Goal: Check status

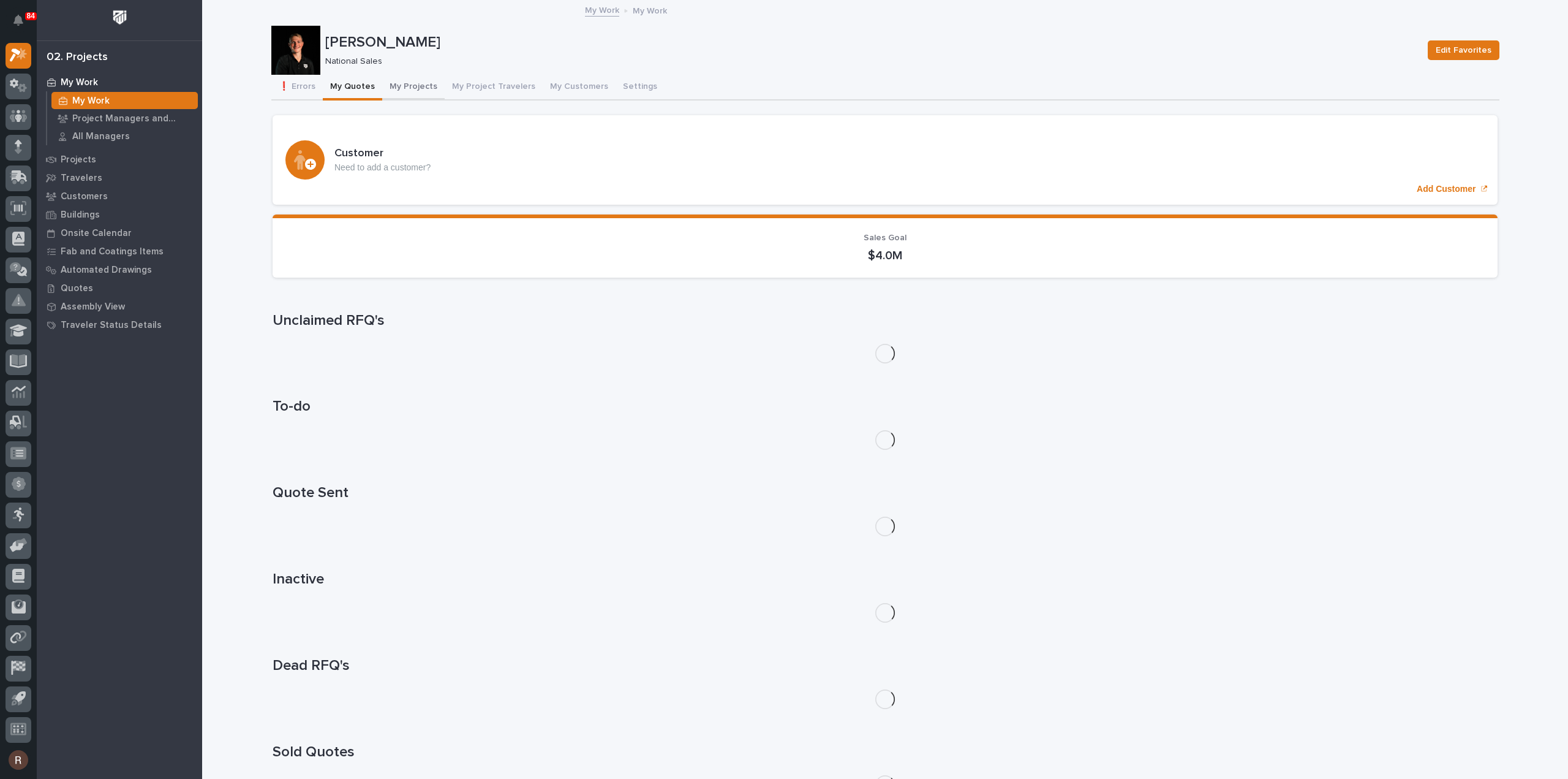
drag, startPoint x: 408, startPoint y: 88, endPoint x: 414, endPoint y: 91, distance: 6.7
click at [408, 87] on button "My Projects" at bounding box center [414, 88] width 62 height 26
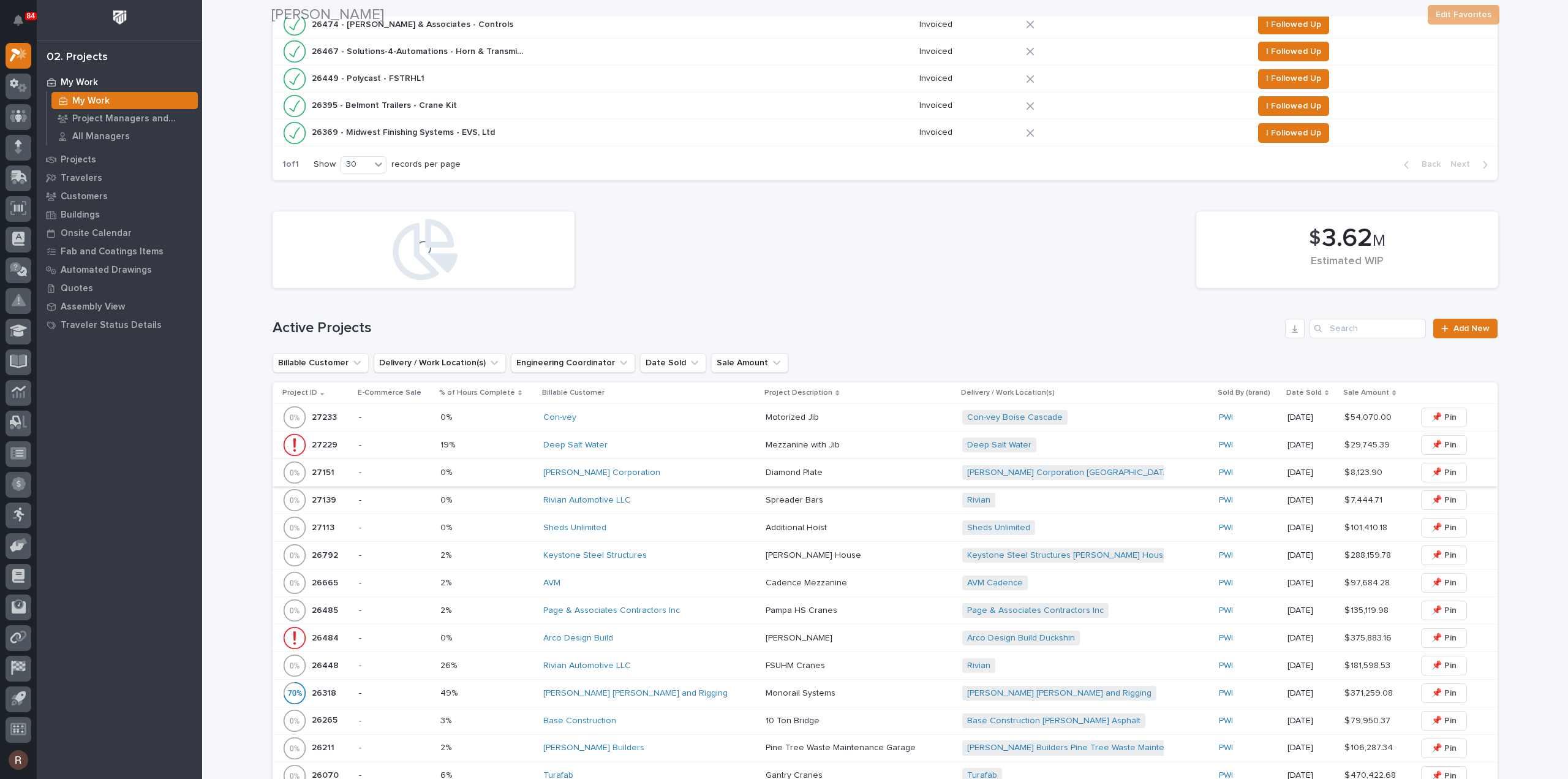
scroll to position [490, 0]
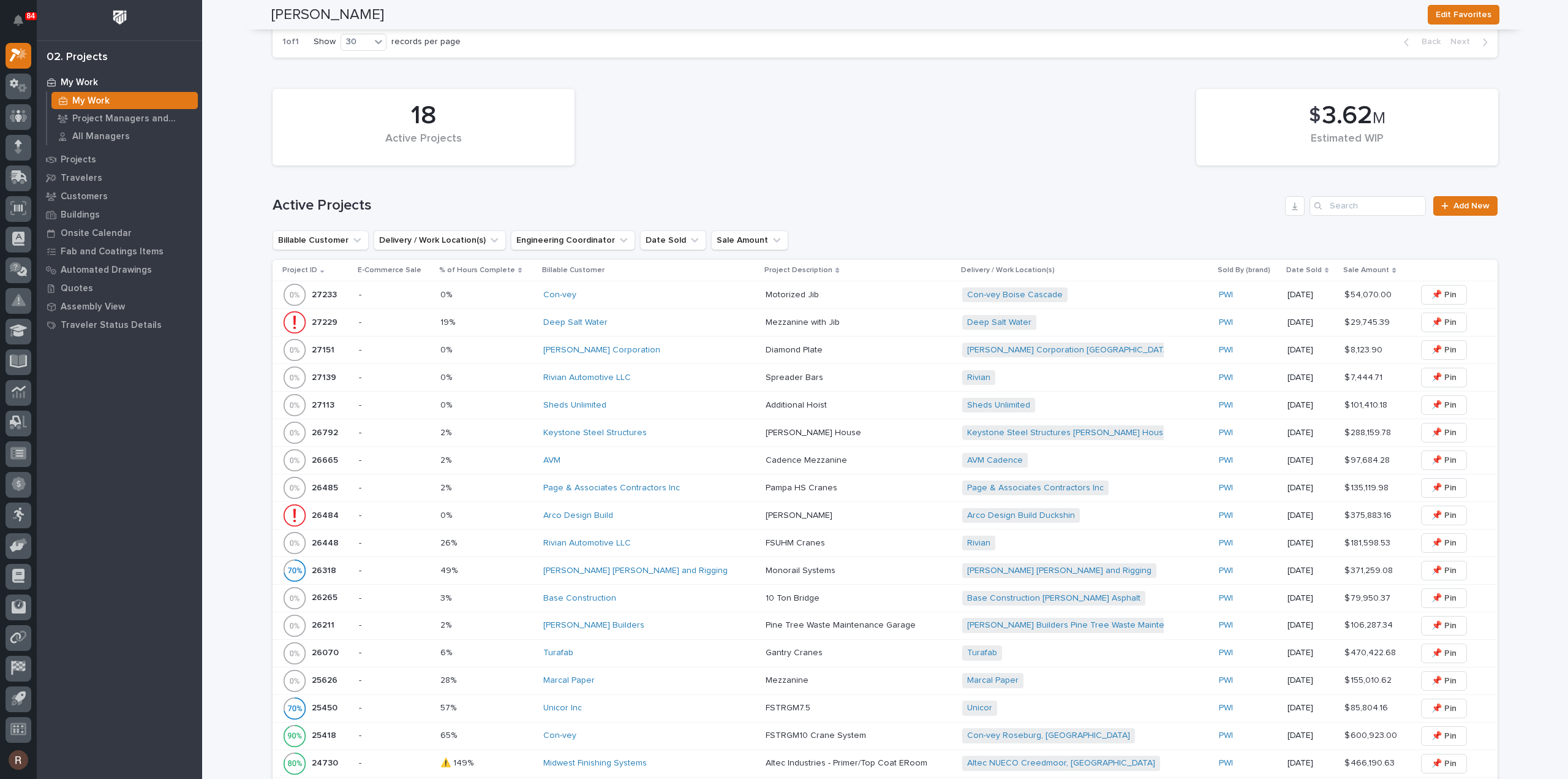
click at [584, 451] on div "AVM" at bounding box center [649, 460] width 213 height 21
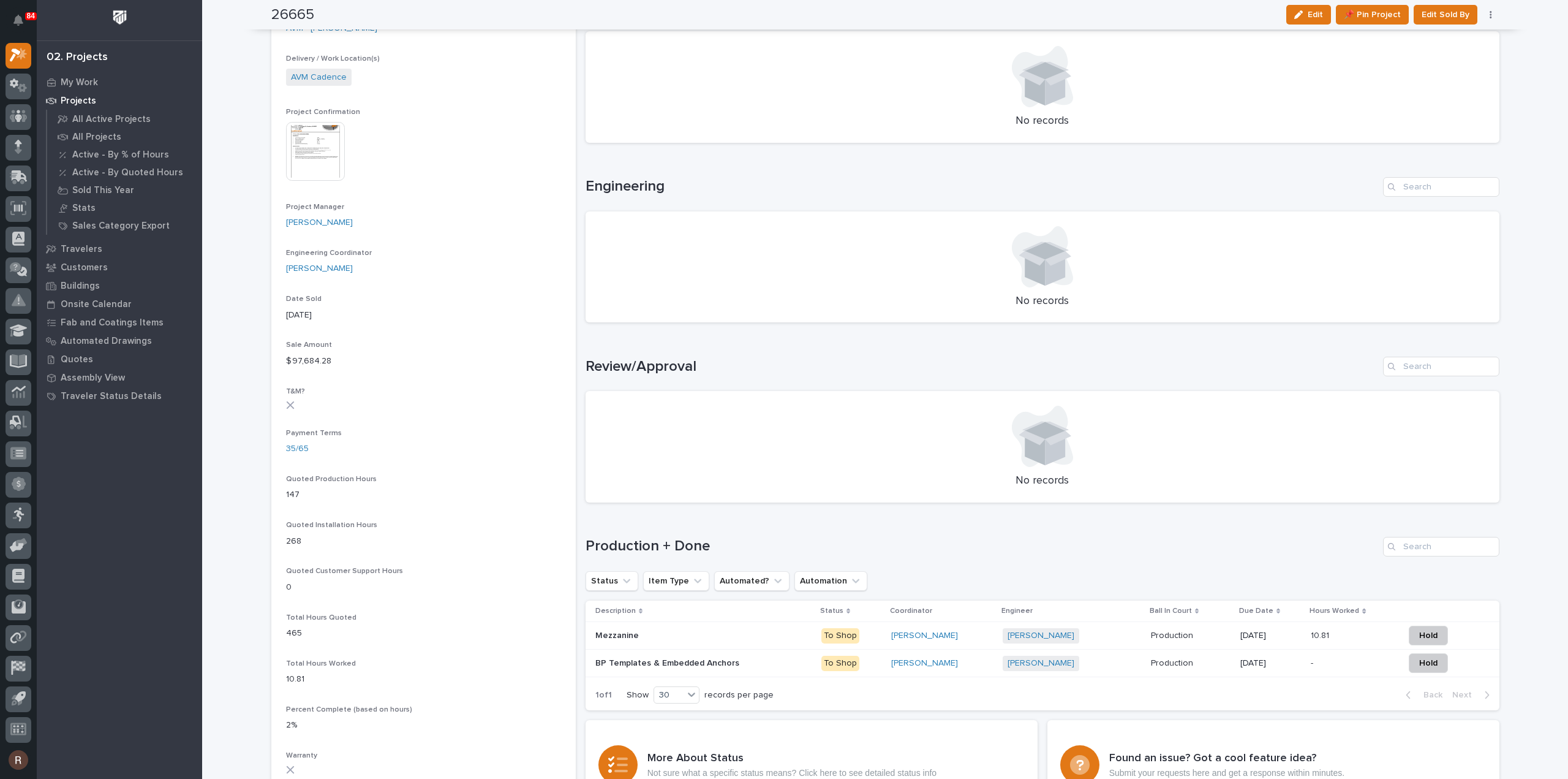
scroll to position [500, 0]
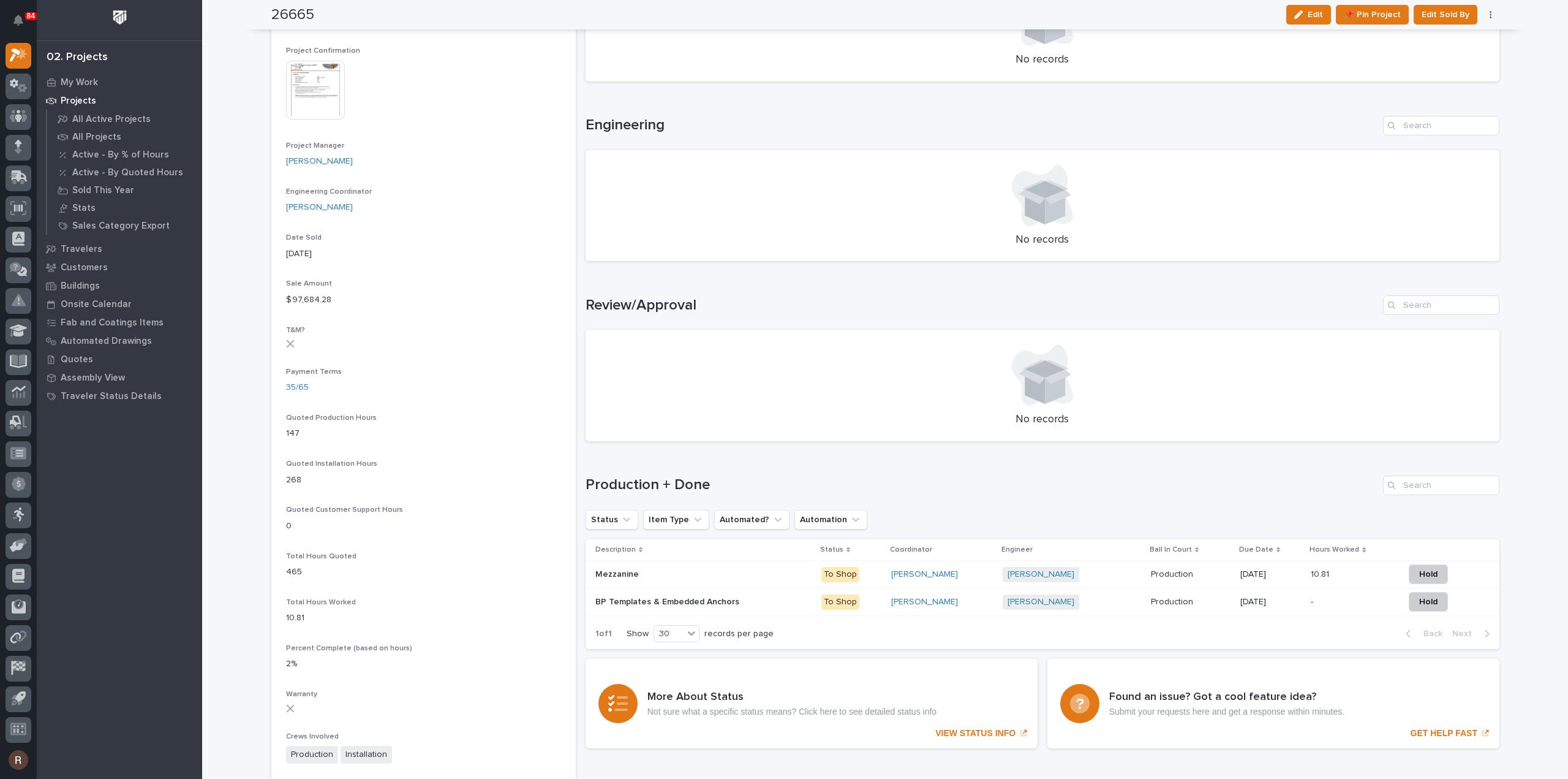
click at [1222, 574] on p at bounding box center [1190, 575] width 79 height 11
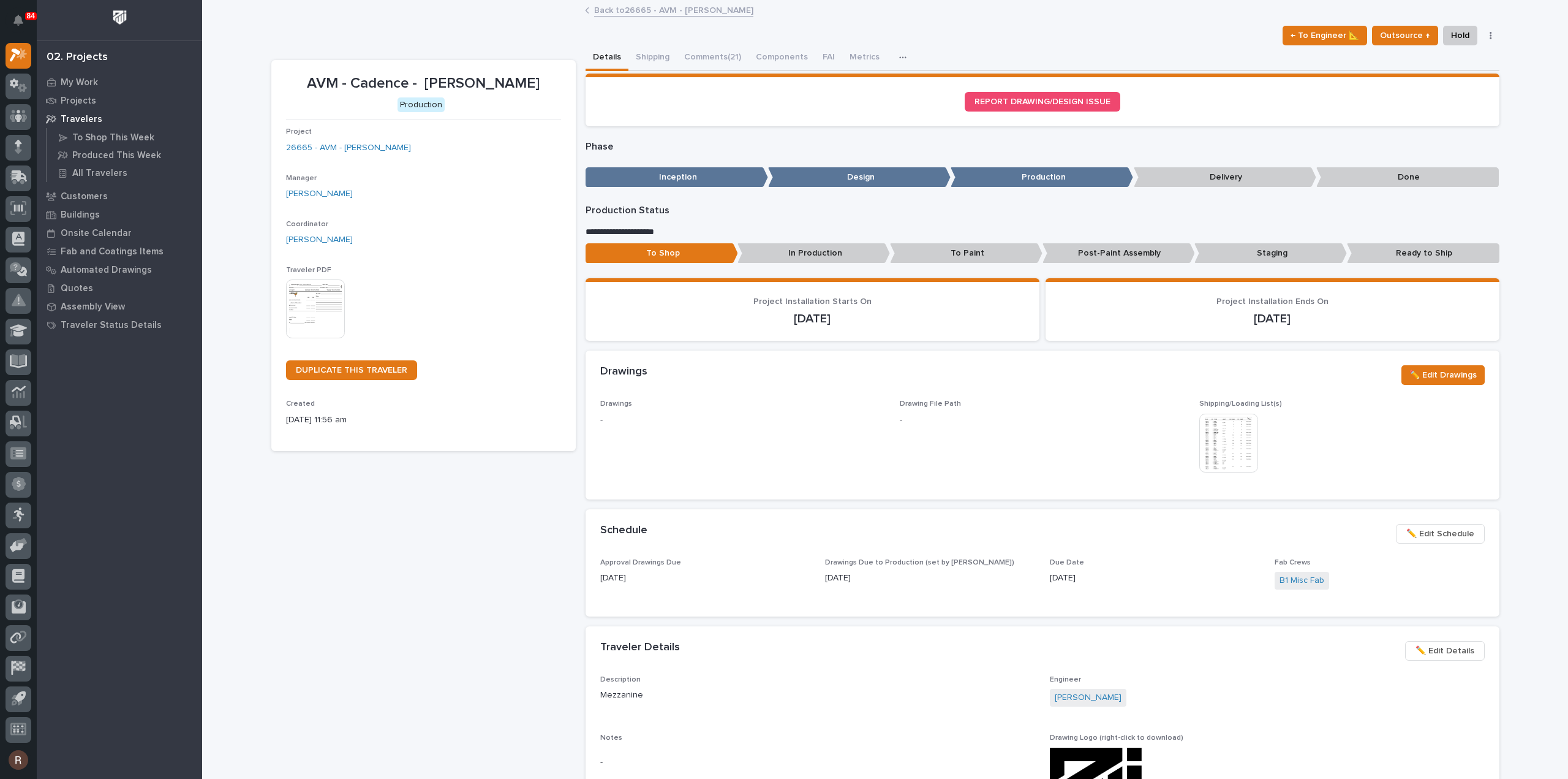
click at [1213, 450] on img at bounding box center [1228, 443] width 59 height 59
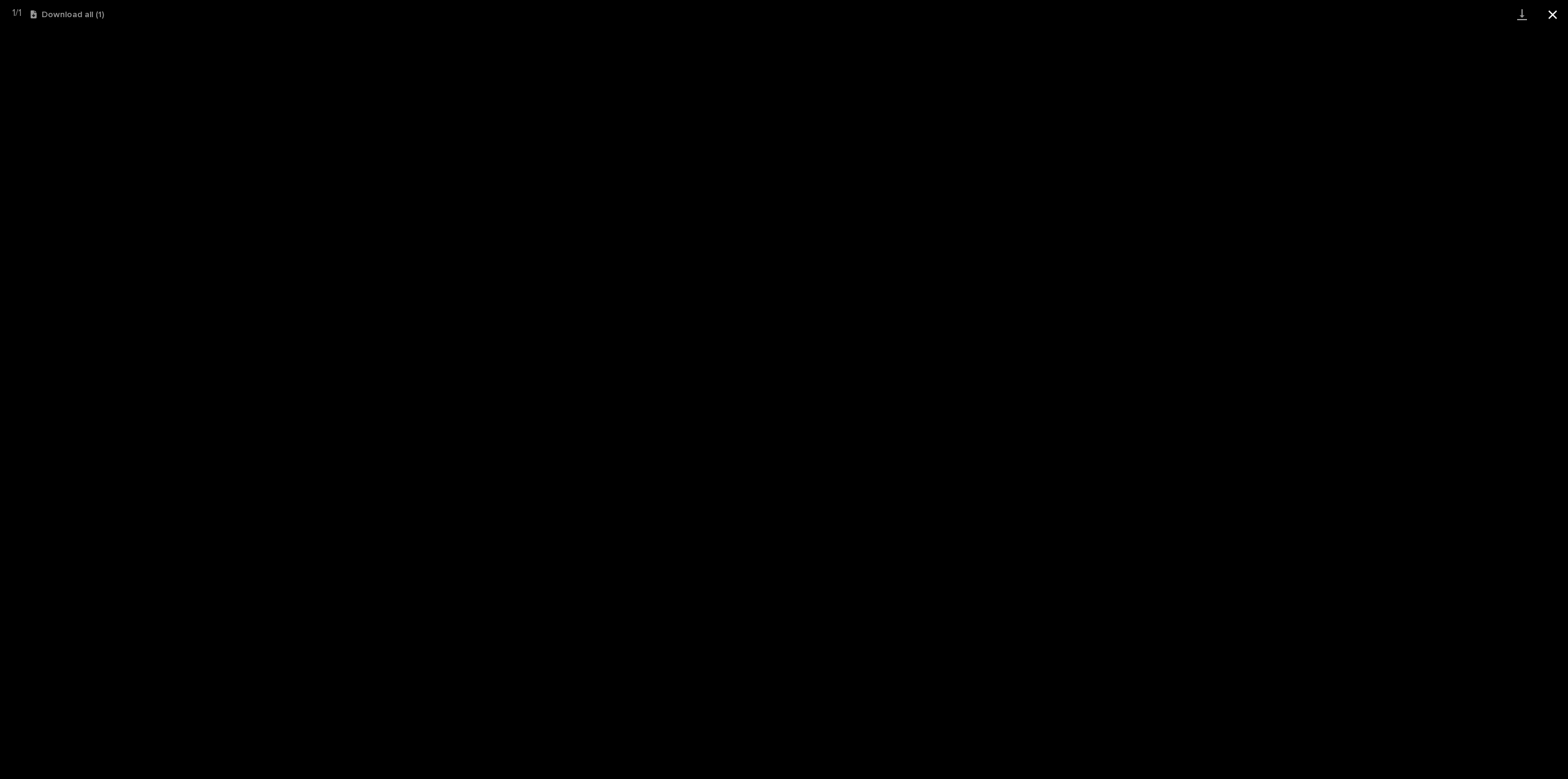
click at [1548, 18] on button "Close gallery" at bounding box center [1553, 14] width 30 height 29
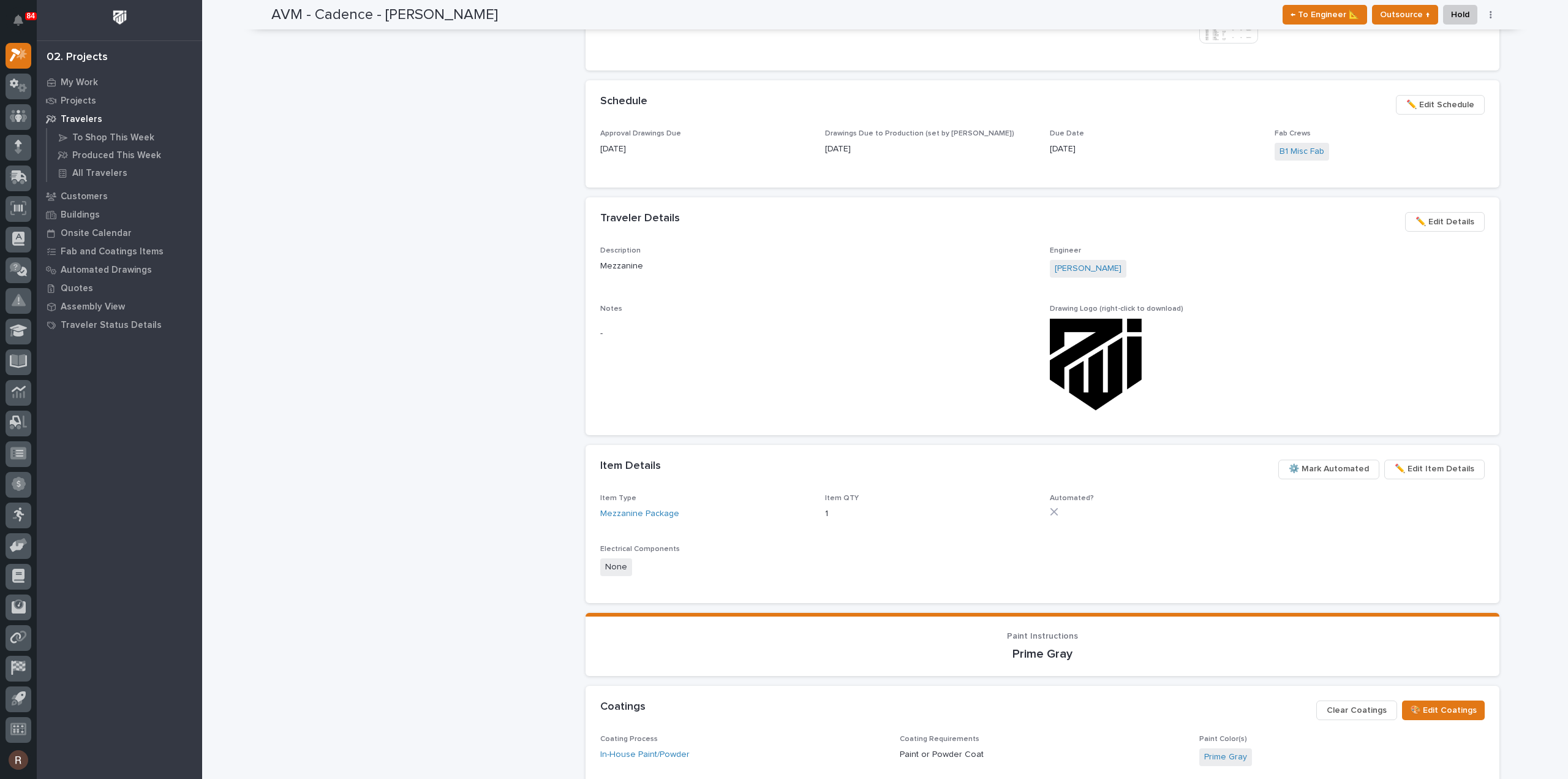
scroll to position [184, 0]
